Goal: Task Accomplishment & Management: Complete application form

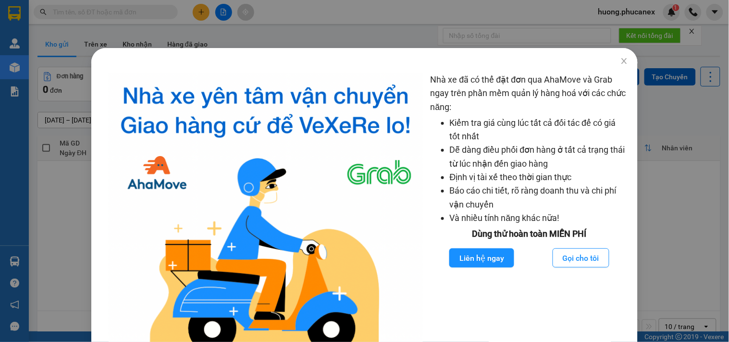
click at [220, 27] on div "Nhà xe đã có thể đặt đơn qua AhaMove và Grab ngay trên phần mềm quản lý hàng ho…" at bounding box center [364, 171] width 729 height 342
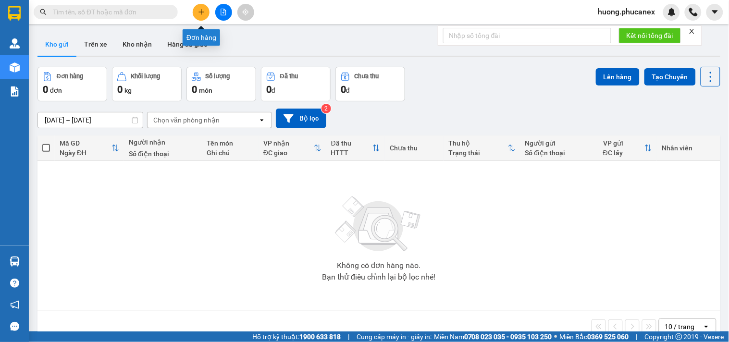
click at [202, 13] on icon "plus" at bounding box center [201, 12] width 7 height 7
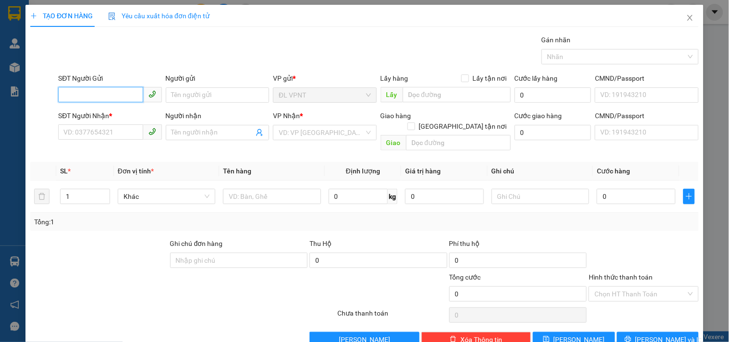
click at [117, 98] on input "SĐT Người Gửi" at bounding box center [100, 94] width 85 height 15
click at [118, 92] on input "SĐT Người Gửi" at bounding box center [100, 94] width 85 height 15
click at [117, 113] on div "0905383980 - ÚT HIỀN QC B2B 0383180980" at bounding box center [129, 114] width 133 height 11
type input "0905383980"
type input "ÚT HIỀN QC B2B 0383180980"
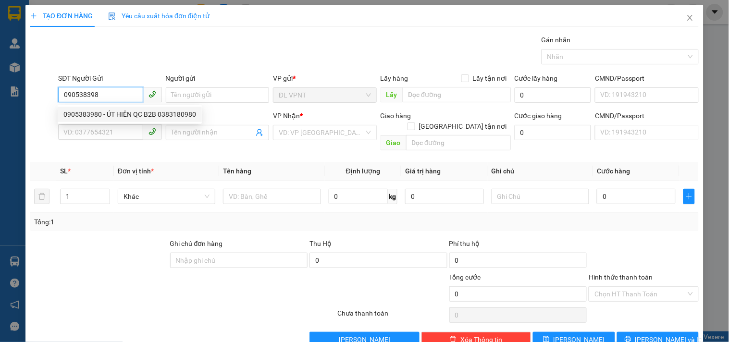
type input "0906711261"
type input "YẾN"
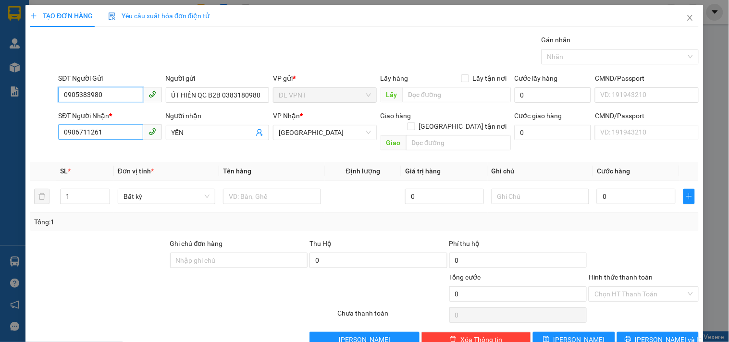
type input "0905383980"
drag, startPoint x: 112, startPoint y: 130, endPoint x: 55, endPoint y: 127, distance: 56.4
click at [56, 127] on div "SĐT Người Nhận * 0906711261 0906711261" at bounding box center [109, 133] width 107 height 44
type input "0569133922"
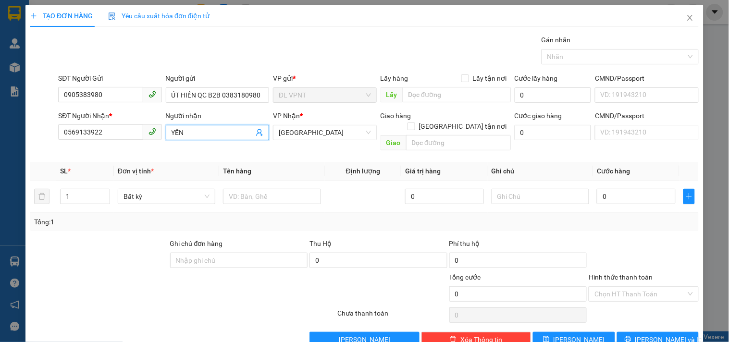
drag, startPoint x: 191, startPoint y: 128, endPoint x: 161, endPoint y: 132, distance: 30.5
click at [164, 131] on div "Người nhận YẾN YẾN" at bounding box center [217, 133] width 107 height 44
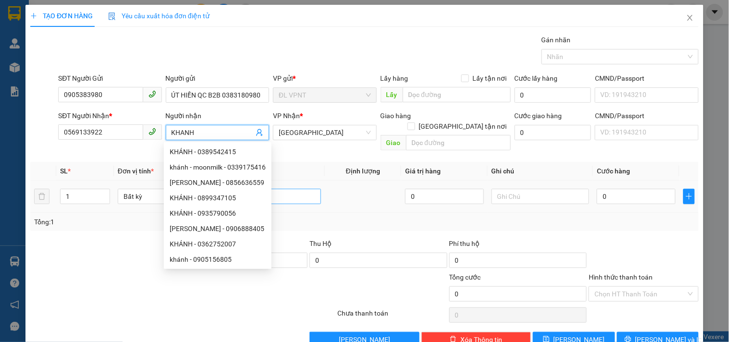
type input "KHANH"
click at [306, 189] on input "text" at bounding box center [272, 196] width 98 height 15
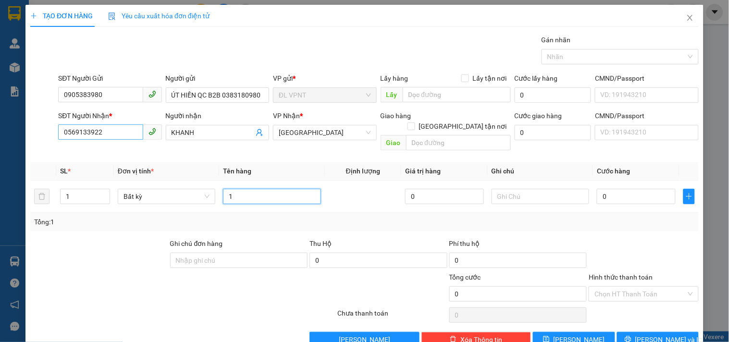
type input "1"
drag, startPoint x: 117, startPoint y: 138, endPoint x: 61, endPoint y: 133, distance: 56.0
click at [64, 133] on input "0569133922" at bounding box center [100, 132] width 85 height 15
type input "09359579956"
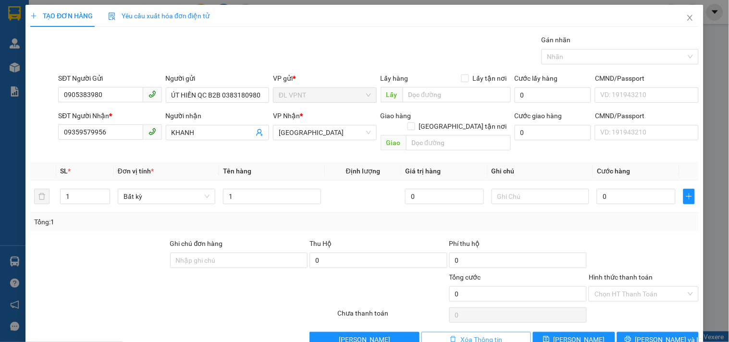
click at [460, 335] on button "Xóa Thông tin" at bounding box center [477, 339] width 110 height 15
